Goal: Task Accomplishment & Management: Manage account settings

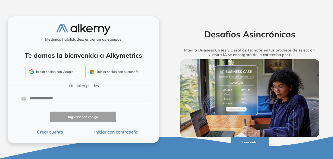
click at [62, 74] on button "Iniciar sesión con Google" at bounding box center [51, 72] width 52 height 12
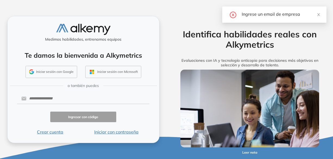
click at [127, 69] on button "Iniciar sesión con Microsoft" at bounding box center [113, 72] width 56 height 12
